Goal: Find specific page/section: Find specific page/section

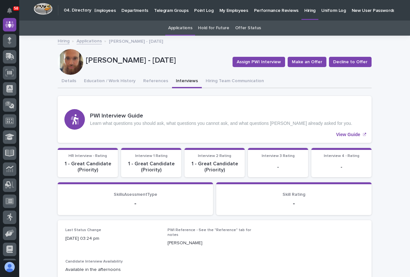
click at [104, 10] on p "Employees" at bounding box center [105, 6] width 22 height 13
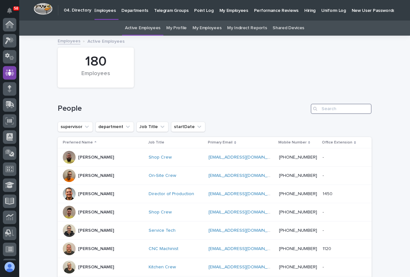
click at [321, 106] on input "Search" at bounding box center [341, 109] width 61 height 10
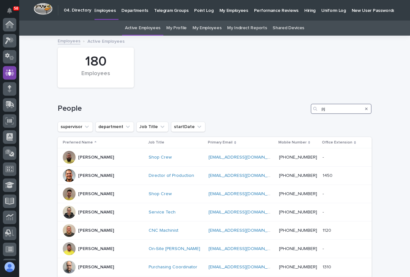
scroll to position [48, 0]
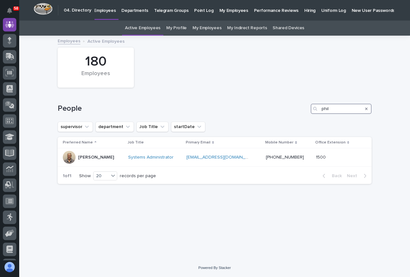
type input "phil"
